Goal: Task Accomplishment & Management: Manage account settings

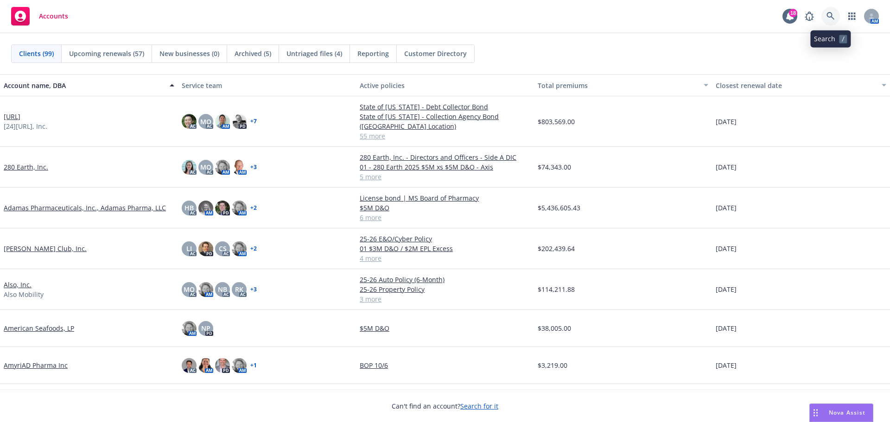
click at [832, 15] on icon at bounding box center [830, 16] width 8 height 8
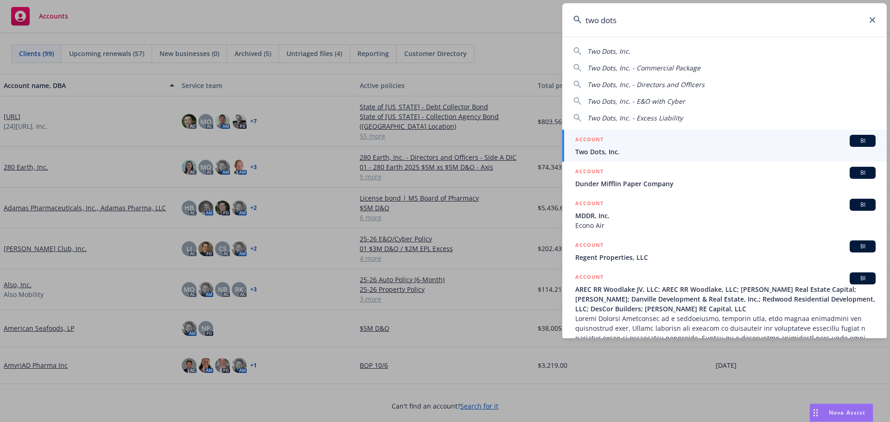
type input "two dots"
click at [858, 142] on span "BI" at bounding box center [862, 141] width 19 height 8
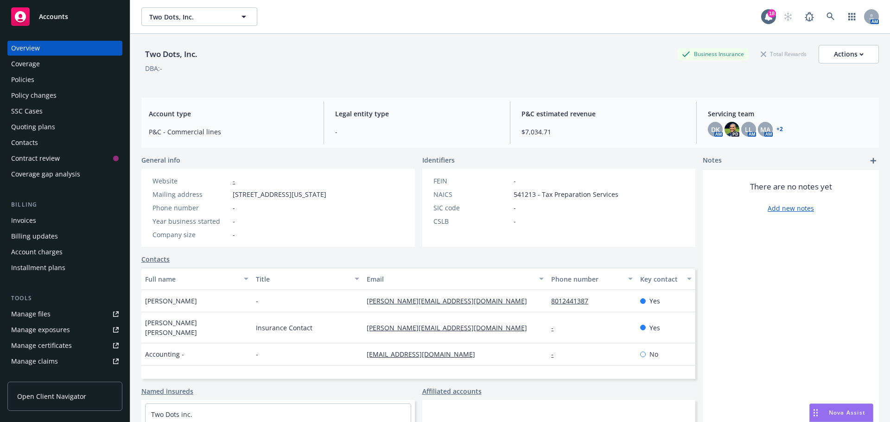
click at [776, 127] on link "+ 2" at bounding box center [779, 129] width 6 height 6
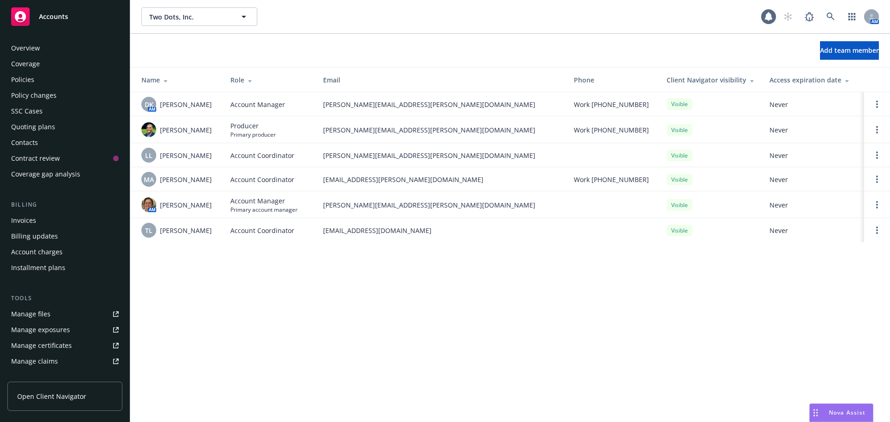
scroll to position [182, 0]
